Goal: Go to known website: Access a specific website the user already knows

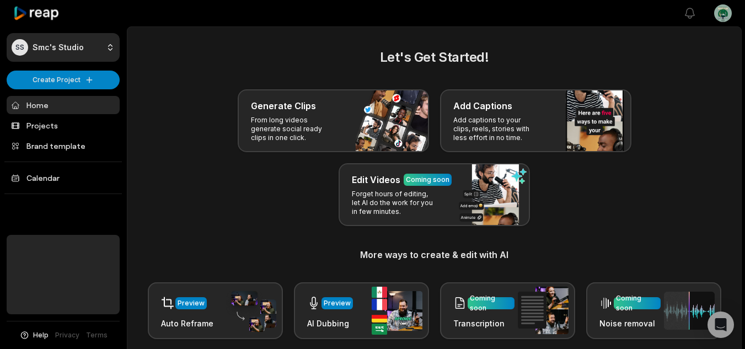
click at [727, 15] on html "SS Smc's Studio Create Project Home Projects Brand template Calendar Help Priva…" at bounding box center [372, 174] width 745 height 349
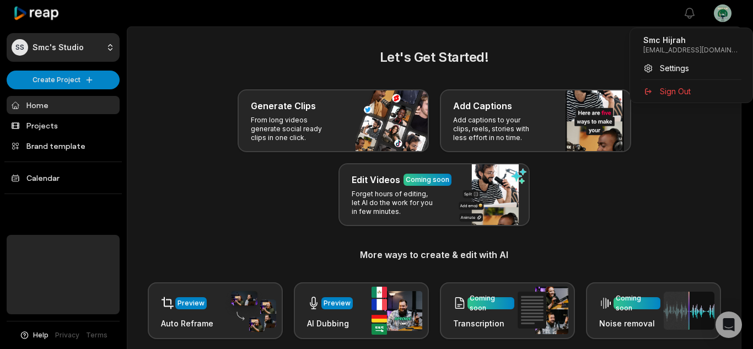
click at [727, 15] on html "SS Smc's Studio Create Project Home Projects Brand template Calendar Help Priva…" at bounding box center [376, 174] width 753 height 349
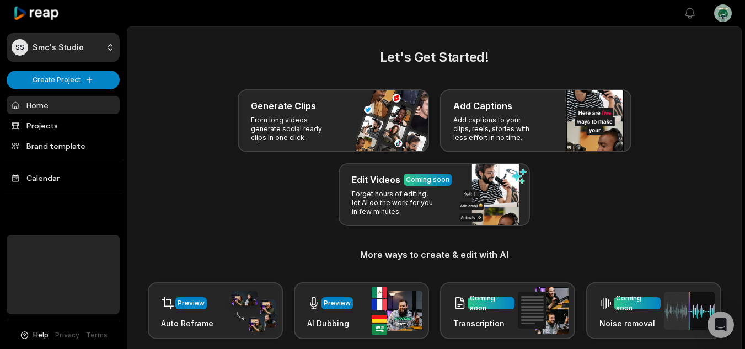
click at [94, 103] on link "Home" at bounding box center [63, 105] width 113 height 18
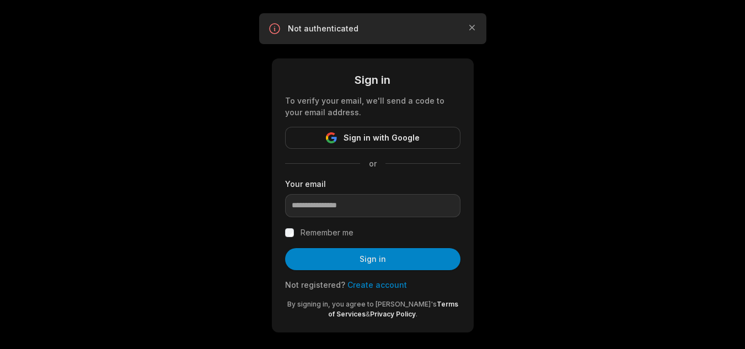
click at [407, 132] on span "Sign in with Google" at bounding box center [381, 137] width 76 height 13
